Goal: Communication & Community: Answer question/provide support

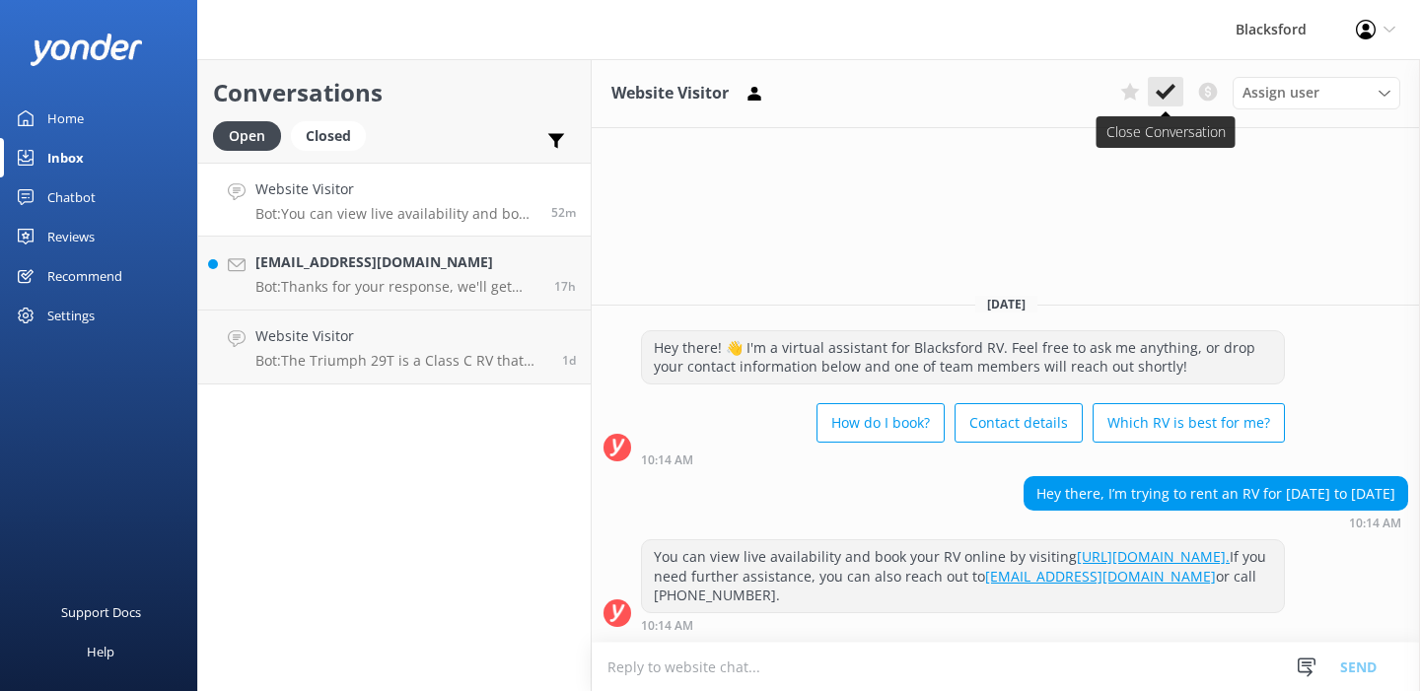
click at [1173, 87] on use at bounding box center [1166, 92] width 20 height 16
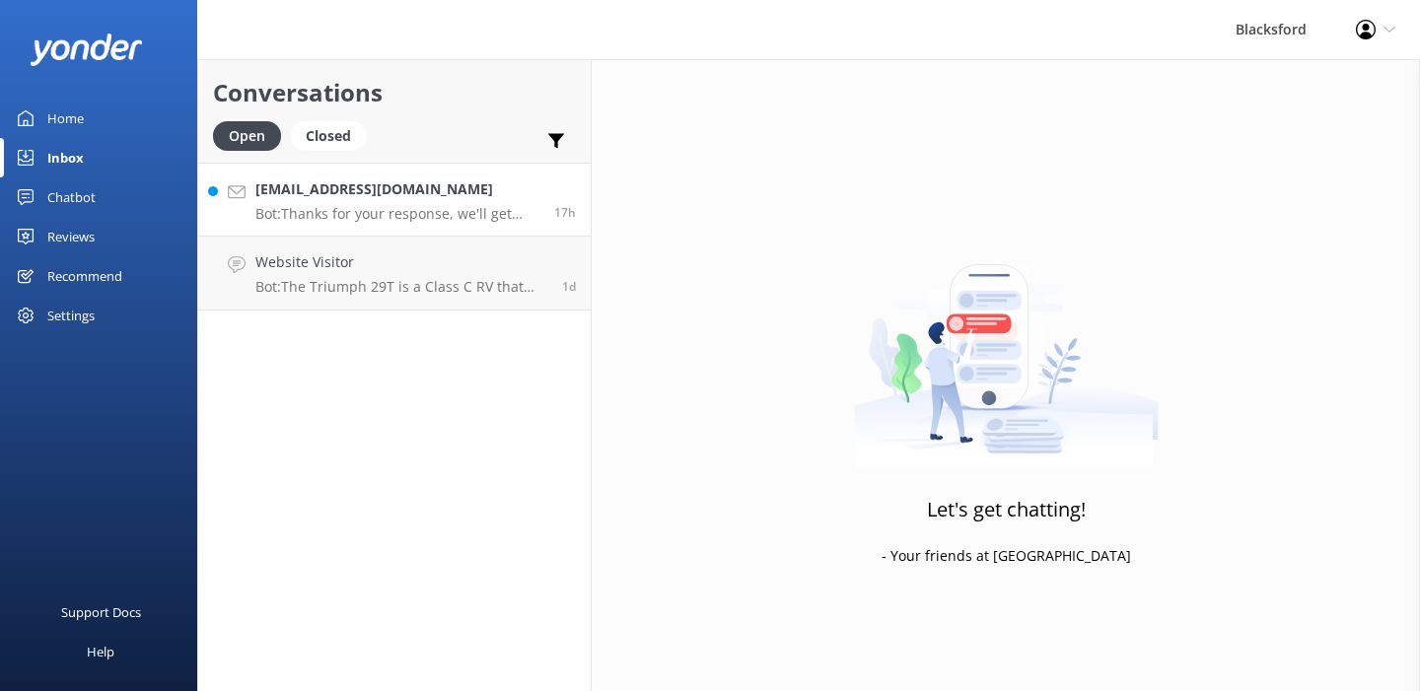
click at [397, 201] on div "[EMAIL_ADDRESS][DOMAIN_NAME] Bot: Thanks for your response, we'll get back to y…" at bounding box center [397, 200] width 284 height 42
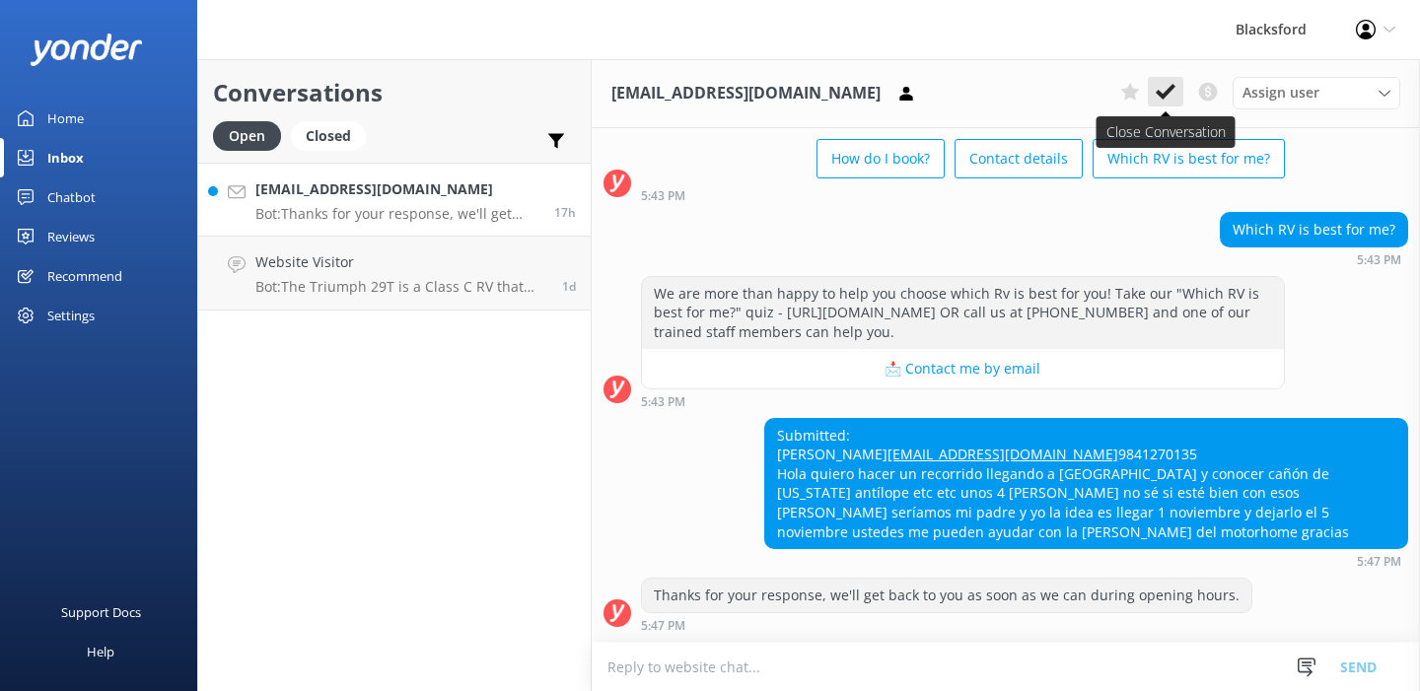
scroll to position [151, 0]
click at [1168, 93] on use at bounding box center [1166, 92] width 20 height 16
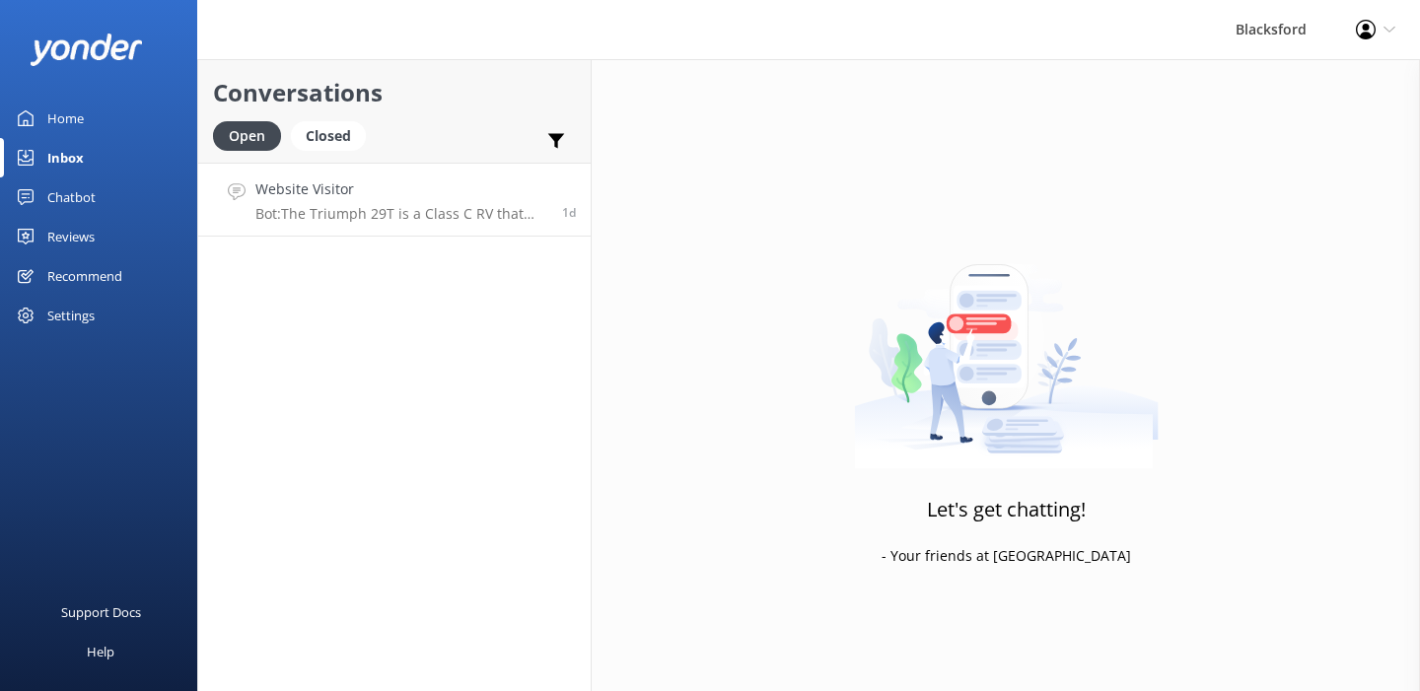
click at [416, 208] on p "Bot: The Triumph 29T is a Class C RV that seats and sleeps 8 people. For bookin…" at bounding box center [401, 214] width 292 height 18
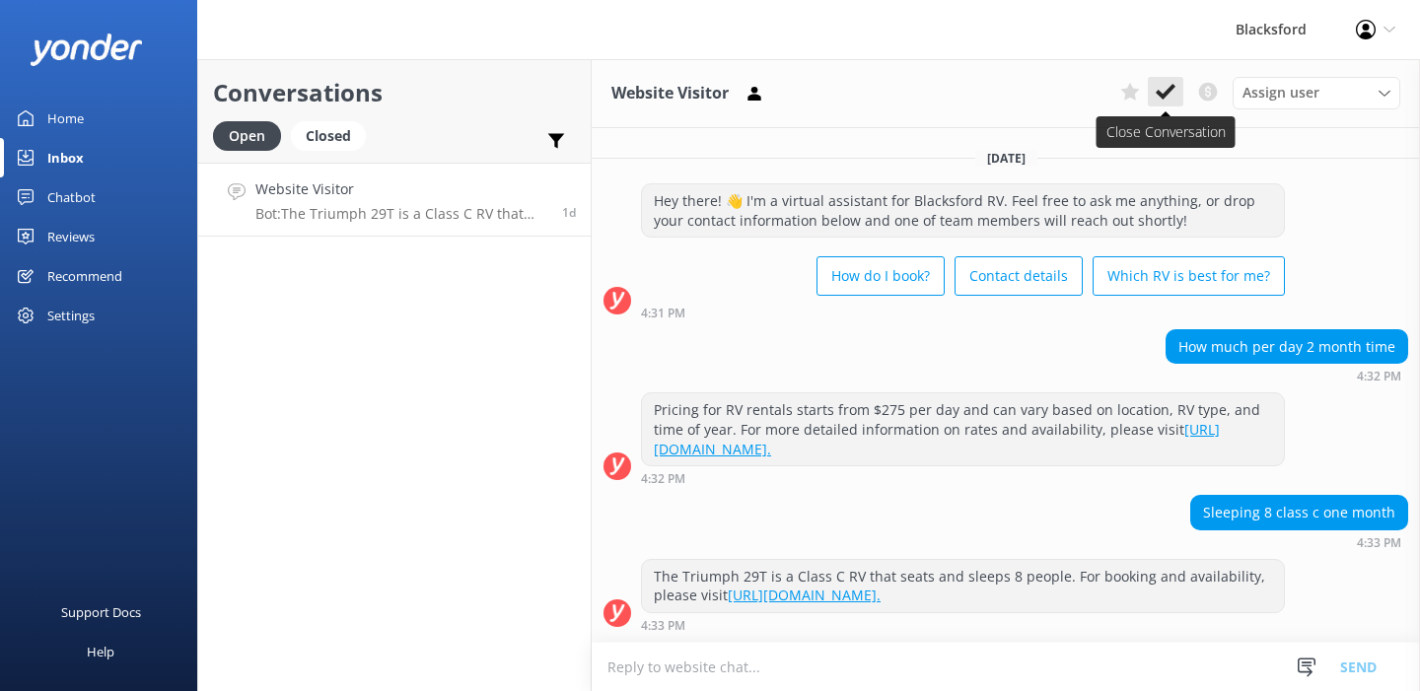
click at [1161, 91] on icon at bounding box center [1166, 92] width 20 height 20
